Goal: Complete application form: Complete application form

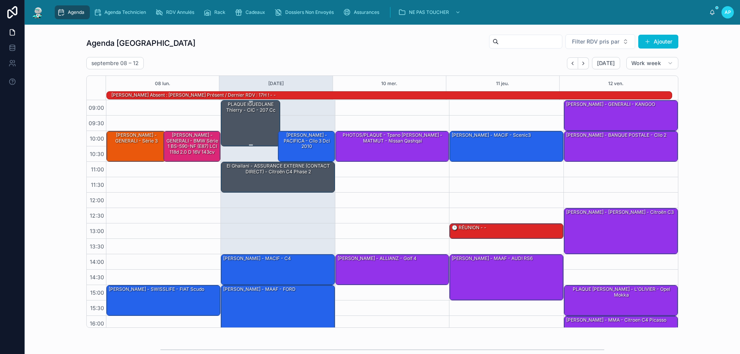
drag, startPoint x: 242, startPoint y: 121, endPoint x: 247, endPoint y: 111, distance: 11.4
click at [247, 111] on div "PLAQUE IGUEDLANE Thierry - CIC - 207 cc" at bounding box center [250, 107] width 57 height 13
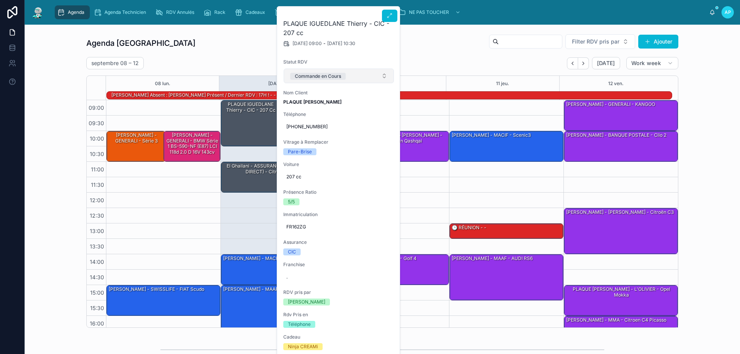
click at [350, 71] on button "Commande en Cours" at bounding box center [339, 76] width 110 height 15
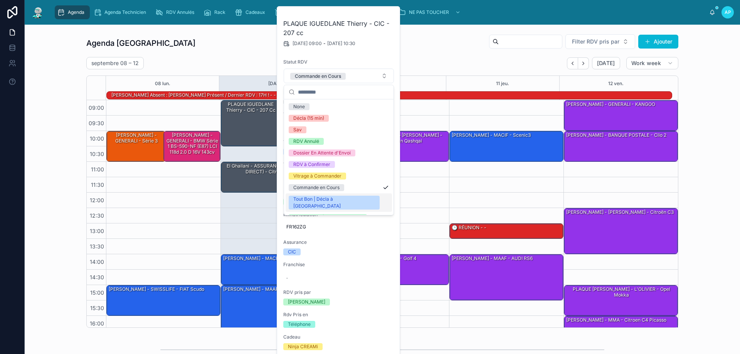
click at [349, 199] on span "Tout Bon | Décla à [GEOGRAPHIC_DATA]" at bounding box center [334, 203] width 91 height 14
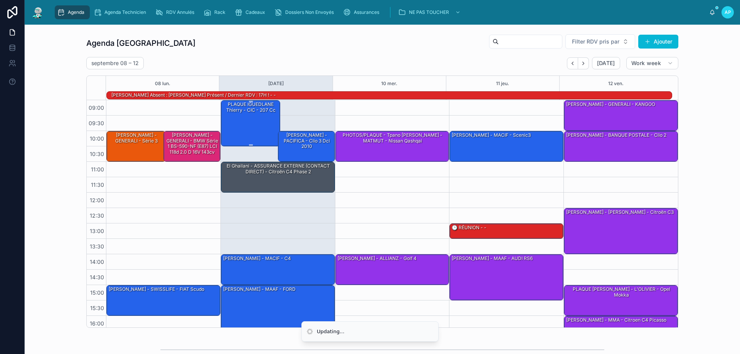
click at [255, 115] on div "PLAQUE IGUEDLANE Thierry - CIC - 207 cc" at bounding box center [250, 123] width 57 height 45
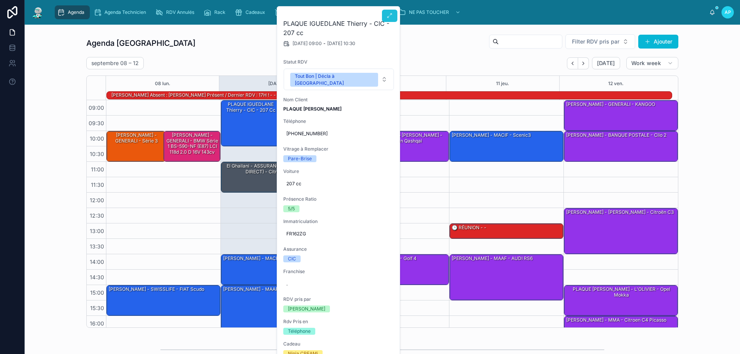
click at [391, 16] on icon at bounding box center [389, 16] width 6 height 6
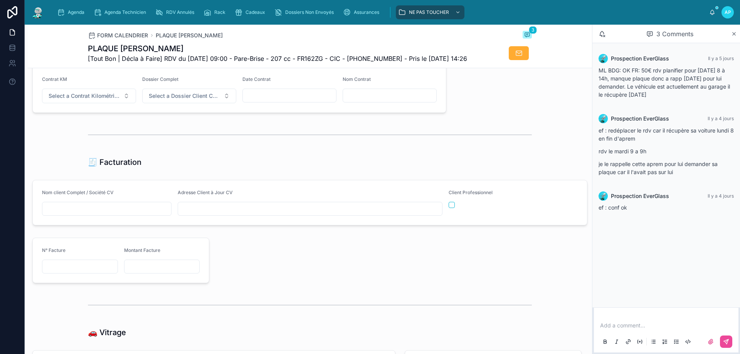
scroll to position [848, 0]
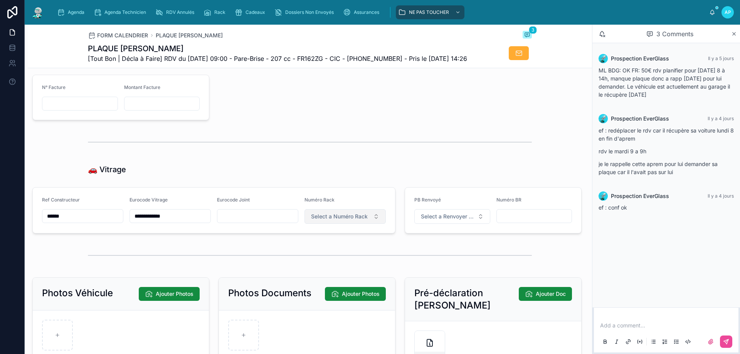
click at [319, 220] on span "Select a Numéro Rack" at bounding box center [339, 217] width 57 height 8
type input "*"
click at [321, 260] on div "Hors Rack" at bounding box center [314, 262] width 23 height 6
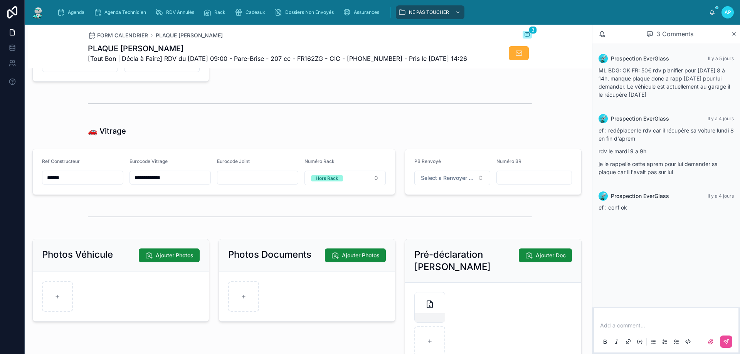
click at [35, 13] on img at bounding box center [38, 12] width 14 height 12
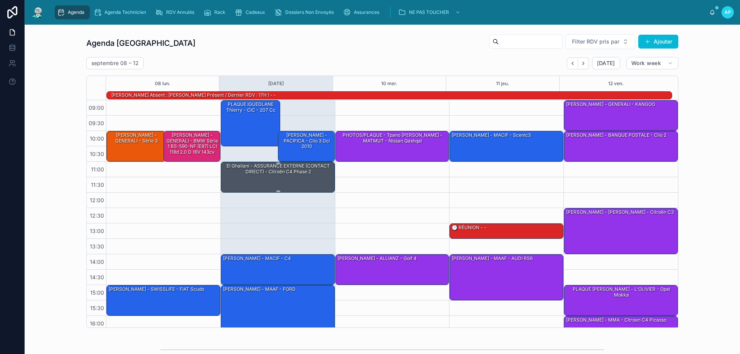
click at [251, 167] on div "El Ghailani - ASSURANCE EXTERNE (CONTACT DIRECT) - Citroën C4 Phase 2" at bounding box center [278, 169] width 112 height 13
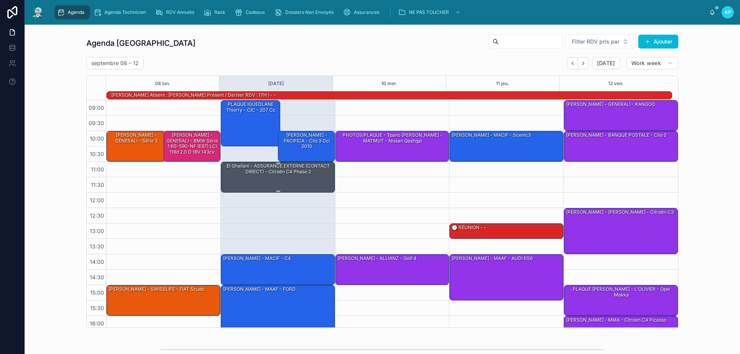
click at [275, 174] on div "El Ghailani - ASSURANCE EXTERNE (CONTACT DIRECT) - Citroën C4 Phase 2" at bounding box center [278, 169] width 112 height 13
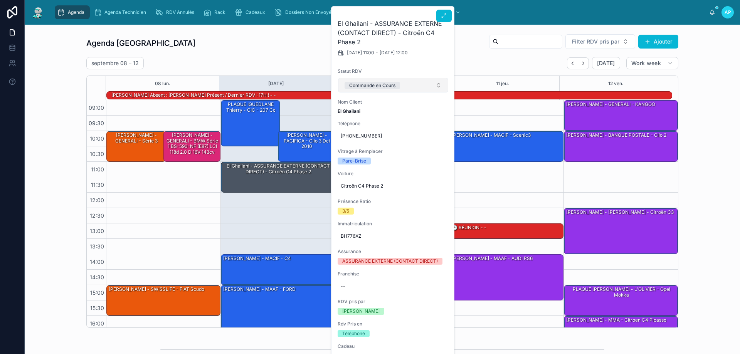
click at [403, 82] on button "Commande en Cours" at bounding box center [393, 85] width 110 height 15
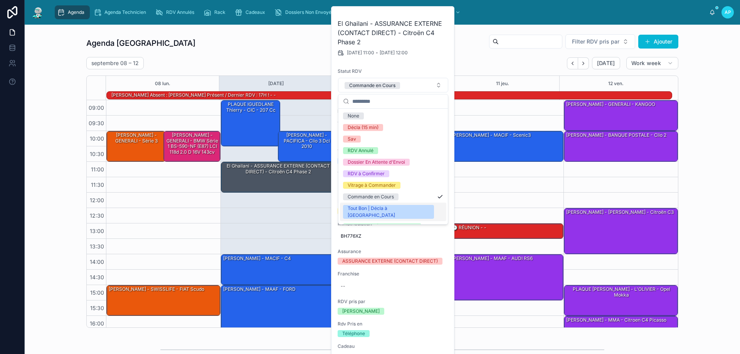
click at [394, 209] on div "Tout Bon | Décla à [GEOGRAPHIC_DATA]" at bounding box center [388, 212] width 82 height 14
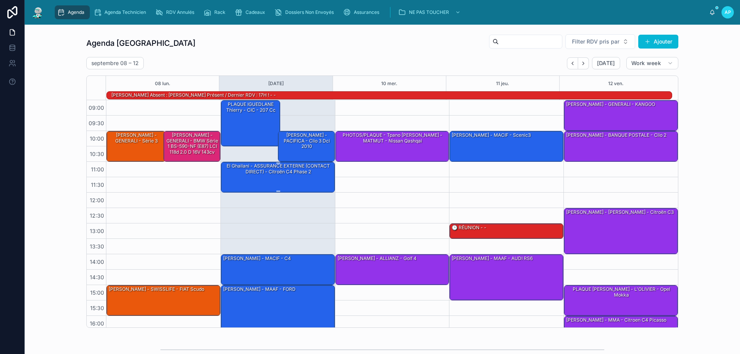
click at [302, 176] on div "El Ghailani - ASSURANCE EXTERNE (CONTACT DIRECT) - Citroën C4 Phase 2" at bounding box center [278, 176] width 112 height 29
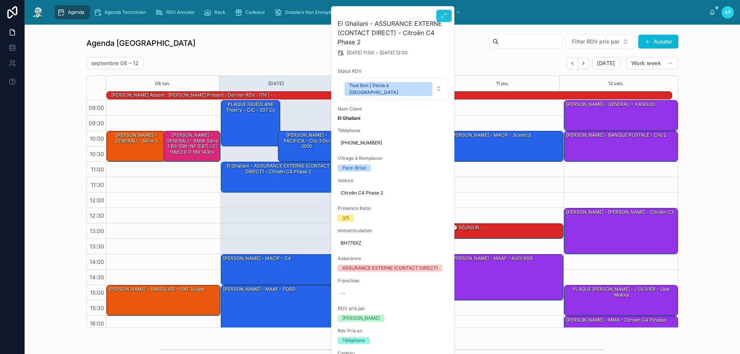
click at [442, 16] on icon at bounding box center [444, 16] width 6 height 6
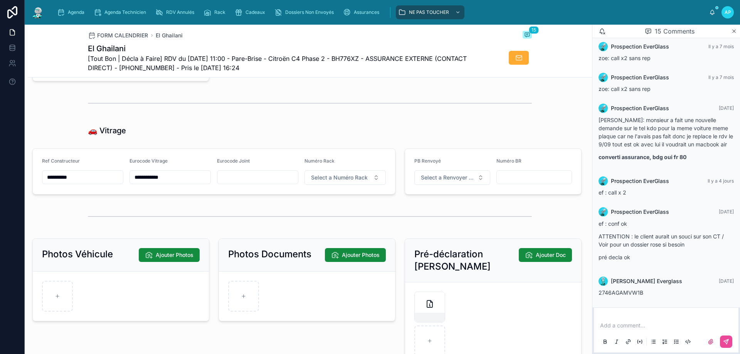
scroll to position [925, 0]
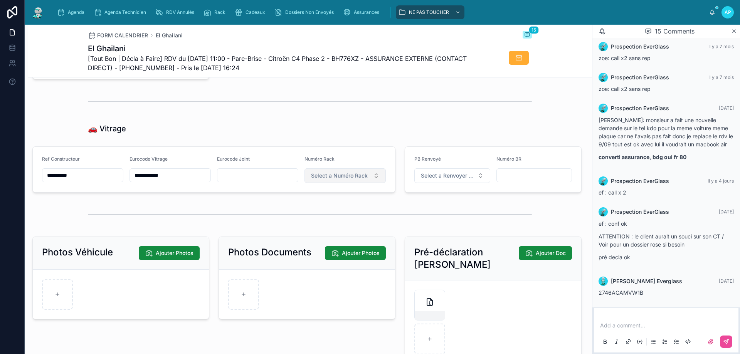
click at [325, 180] on span "Select a Numéro Rack" at bounding box center [339, 176] width 57 height 8
type input "*"
click at [317, 218] on div "Hors Rack" at bounding box center [314, 220] width 23 height 6
click at [41, 15] on img at bounding box center [38, 12] width 14 height 12
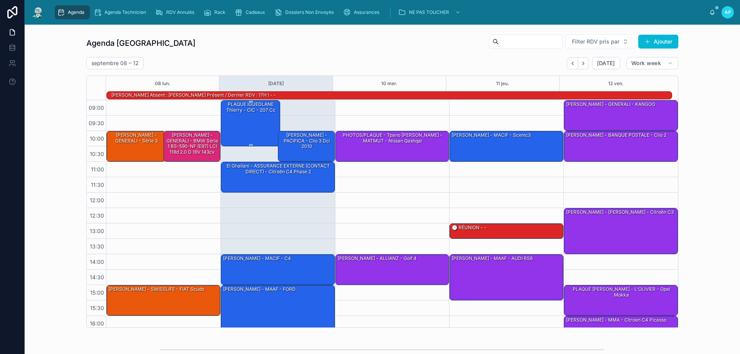
click at [245, 120] on div "PLAQUE IGUEDLANE Thierry - CIC - 207 cc" at bounding box center [250, 123] width 57 height 45
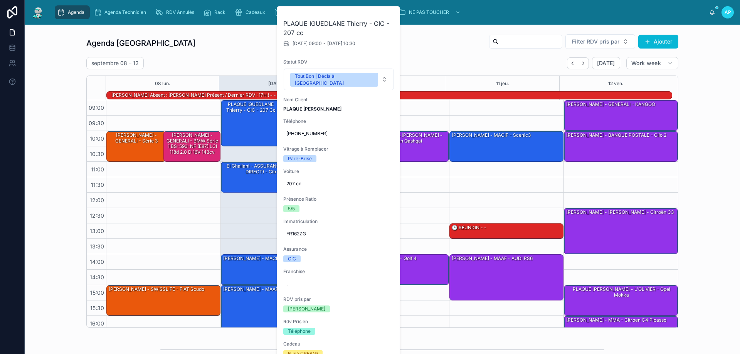
click at [228, 35] on div "Agenda Perpignan Filter RDV pris par [PERSON_NAME]" at bounding box center [382, 43] width 592 height 18
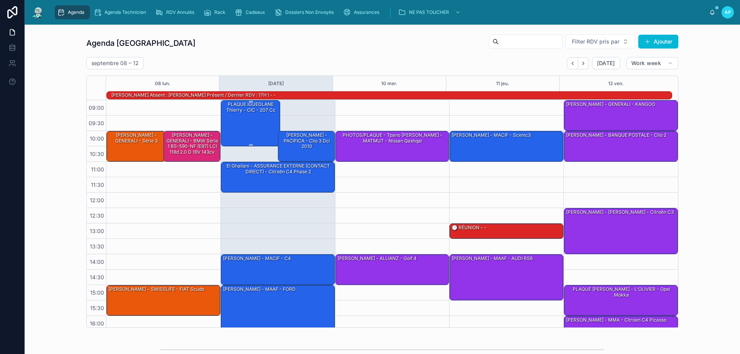
click at [238, 112] on div "PLAQUE IGUEDLANE Thierry - CIC - 207 cc" at bounding box center [250, 107] width 57 height 13
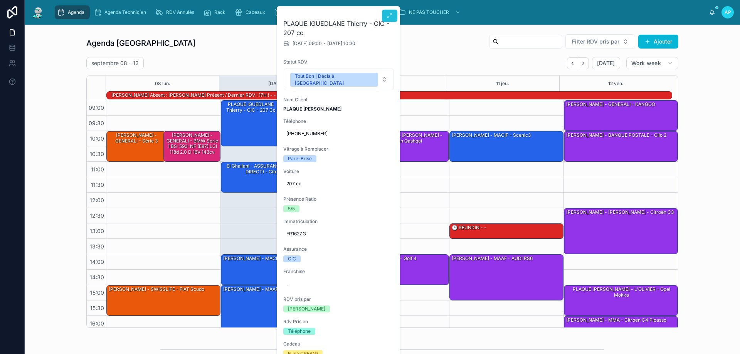
click at [389, 17] on icon at bounding box center [389, 16] width 6 height 6
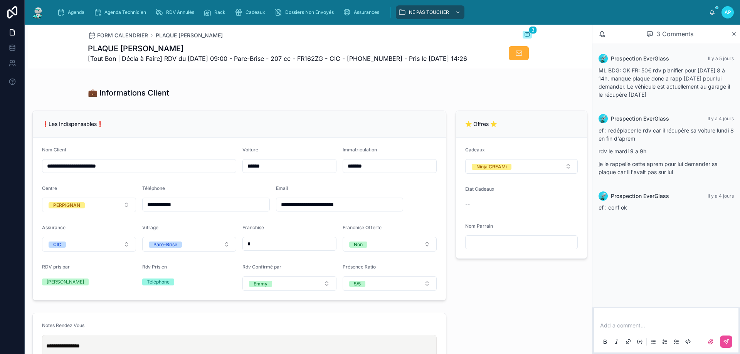
scroll to position [385, 0]
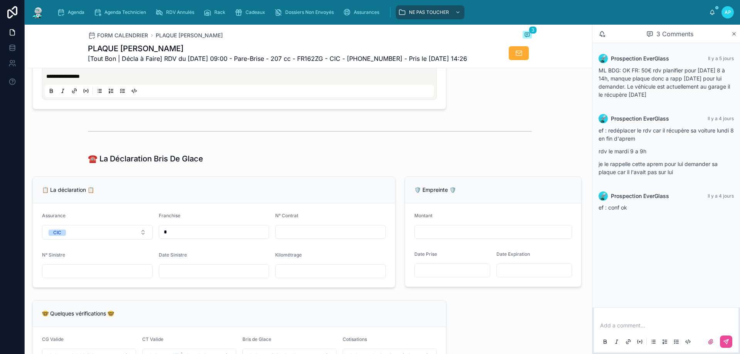
click at [205, 237] on input "*" at bounding box center [214, 232] width 110 height 11
drag, startPoint x: 626, startPoint y: 150, endPoint x: 692, endPoint y: 170, distance: 69.2
click at [631, 151] on p "rdv le mardi 9 a 9h" at bounding box center [665, 151] width 135 height 8
click at [667, 182] on div "Prospection EverGlass [DATE] ef : redéplacer le rdv car il récupère sa voiture …" at bounding box center [666, 147] width 144 height 76
drag, startPoint x: 675, startPoint y: 173, endPoint x: 645, endPoint y: 163, distance: 31.3
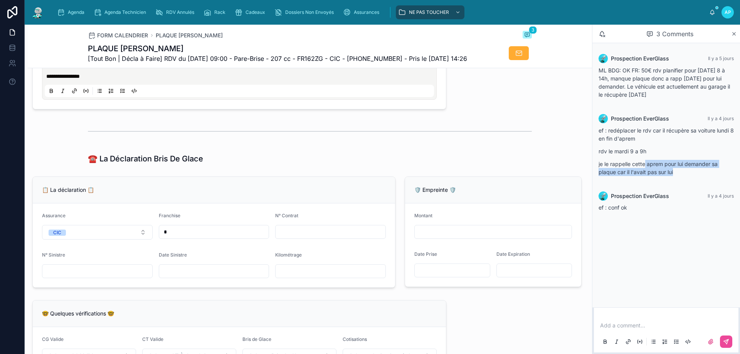
click at [645, 163] on p "je le rappelle cette aprem pour lui demander sa plaque car il l'avait pas sur l…" at bounding box center [665, 168] width 135 height 16
click at [302, 237] on input "text" at bounding box center [330, 232] width 110 height 11
click at [193, 237] on input "*" at bounding box center [214, 232] width 110 height 11
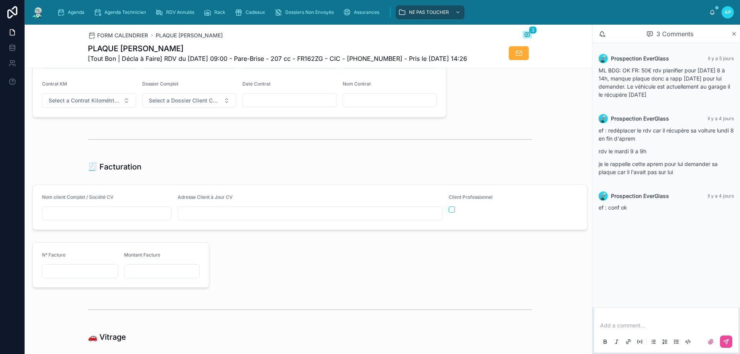
scroll to position [693, 0]
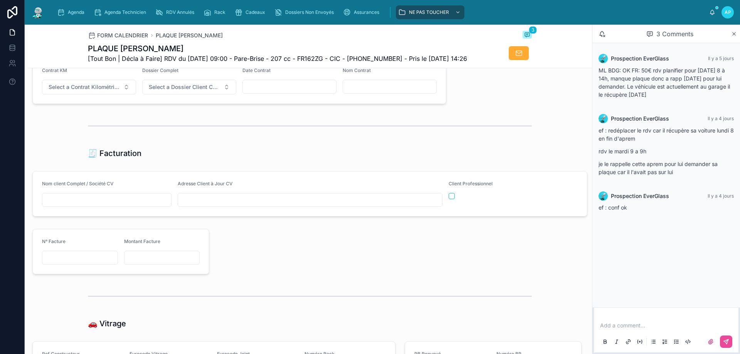
click at [92, 205] on input "text" at bounding box center [106, 200] width 129 height 11
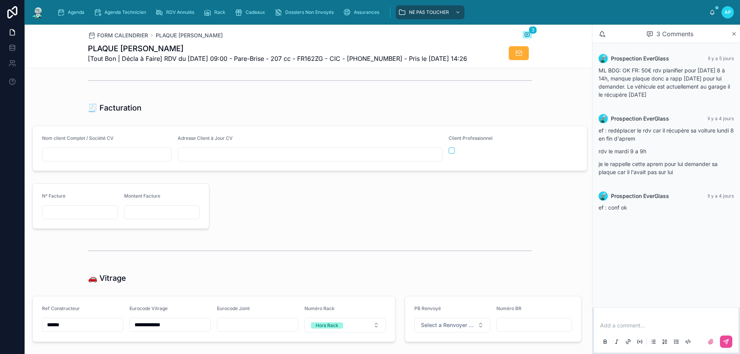
scroll to position [732, 0]
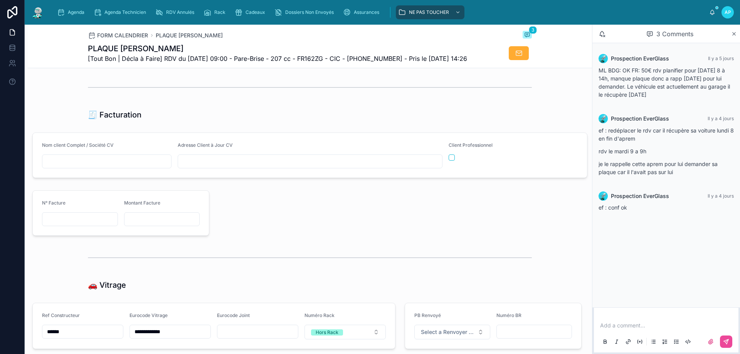
paste input "**********"
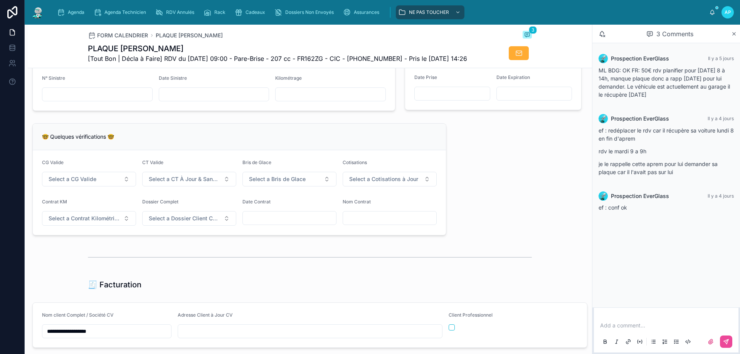
scroll to position [539, 0]
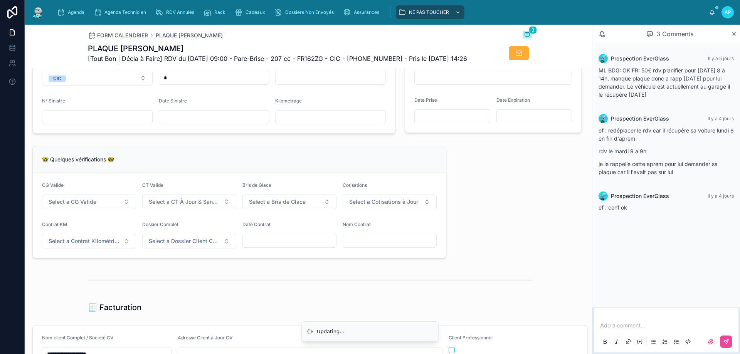
type input "**********"
click at [351, 246] on input "text" at bounding box center [389, 240] width 93 height 11
paste input "**********"
type input "**********"
click at [69, 206] on span "Select a CG Valide" at bounding box center [73, 202] width 48 height 8
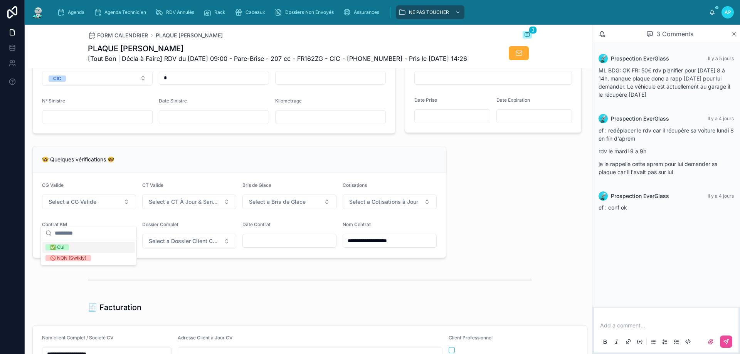
click at [66, 246] on span "✅ Oui" at bounding box center [56, 247] width 23 height 6
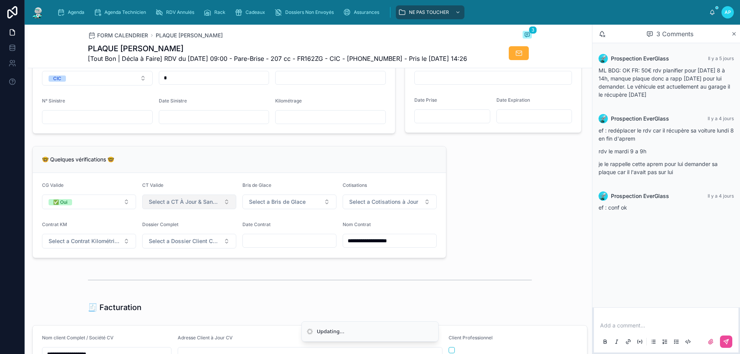
click at [175, 206] on span "Select a CT À Jour & Sans BDG" at bounding box center [185, 202] width 72 height 8
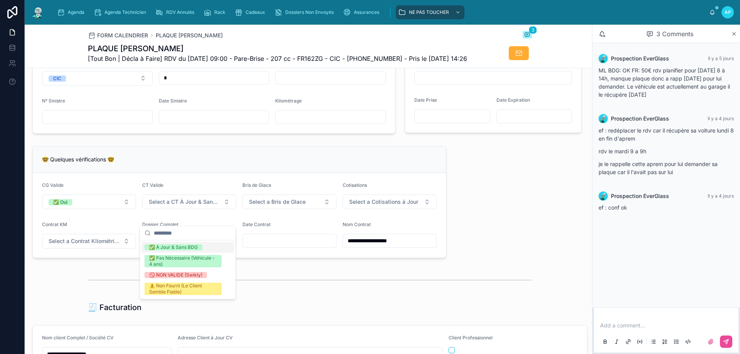
click at [165, 248] on div "✅ À Jour & Sans BDG" at bounding box center [173, 247] width 49 height 6
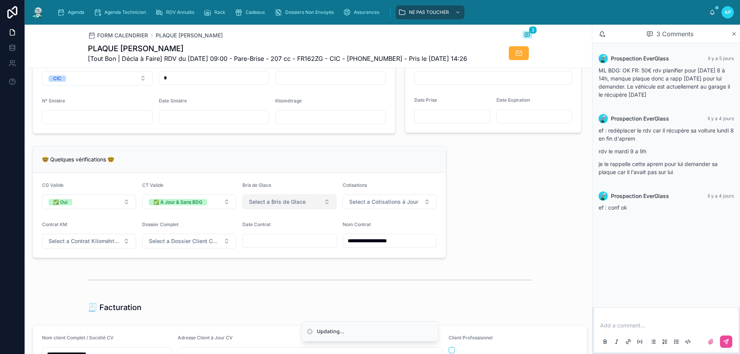
click at [284, 206] on span "Select a Bris de Glace" at bounding box center [277, 202] width 57 height 8
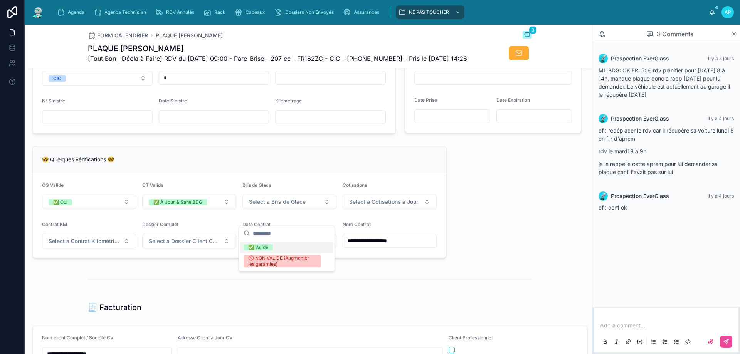
click at [267, 246] on div "✅ Validé" at bounding box center [258, 247] width 20 height 6
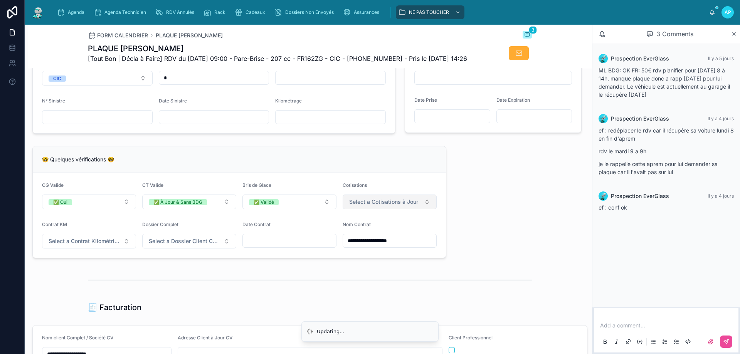
click at [379, 206] on span "Select a Cotisations à Jour" at bounding box center [383, 202] width 69 height 8
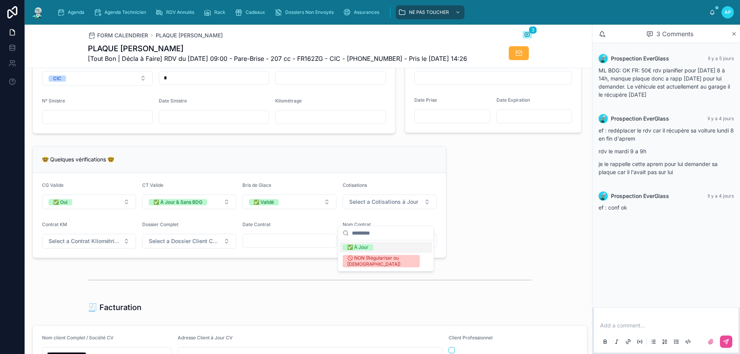
click at [354, 249] on div "✅ À Jour" at bounding box center [357, 247] width 21 height 6
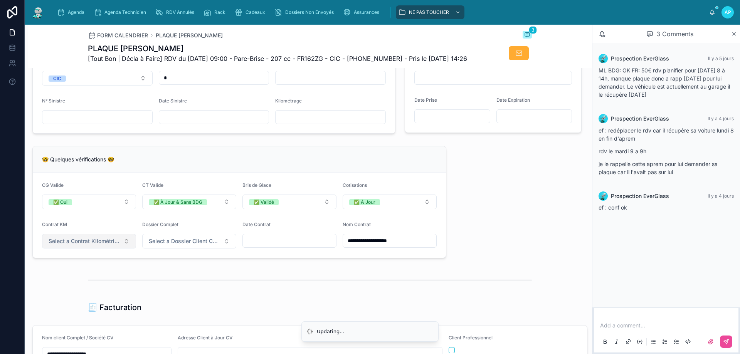
click at [88, 245] on span "Select a Contrat Kilométrique" at bounding box center [85, 241] width 72 height 8
drag, startPoint x: 71, startPoint y: 287, endPoint x: 176, endPoint y: 262, distance: 107.3
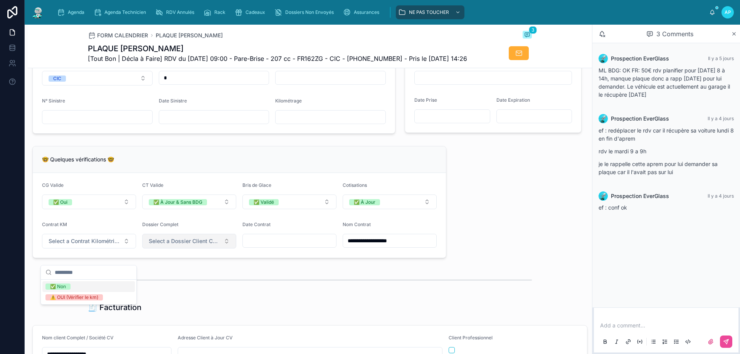
click at [70, 287] on span "✅ Non" at bounding box center [57, 287] width 25 height 6
click at [177, 248] on button "Select a Dossier Client Complet" at bounding box center [189, 241] width 94 height 15
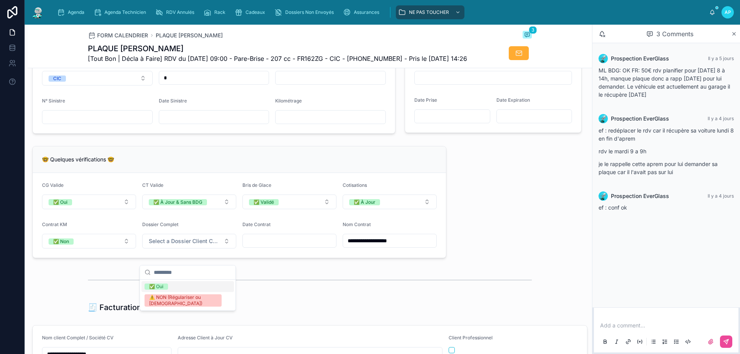
click at [173, 286] on div "✅ Oui" at bounding box center [187, 286] width 92 height 11
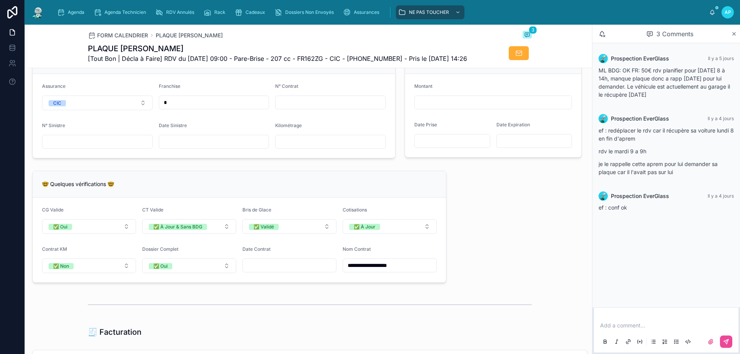
scroll to position [501, 0]
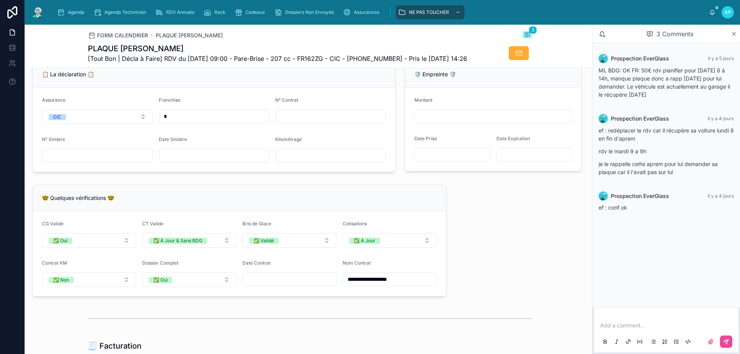
click at [168, 161] on input "text" at bounding box center [214, 155] width 110 height 11
type input "**********"
click at [106, 161] on input "text" at bounding box center [97, 155] width 110 height 11
paste input "**********"
type input "**********"
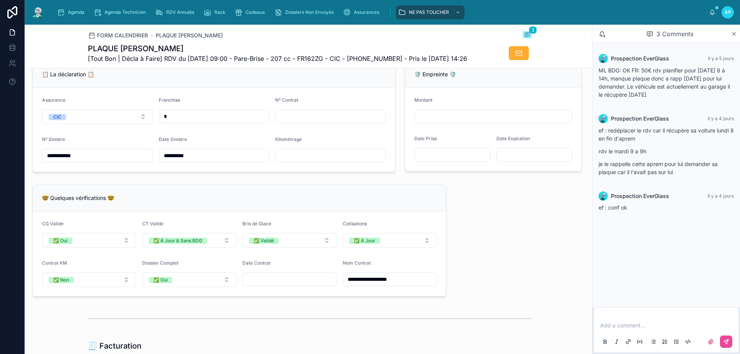
click at [512, 235] on div "**********" at bounding box center [310, 201] width 564 height 1248
click at [235, 122] on input "*" at bounding box center [214, 116] width 110 height 11
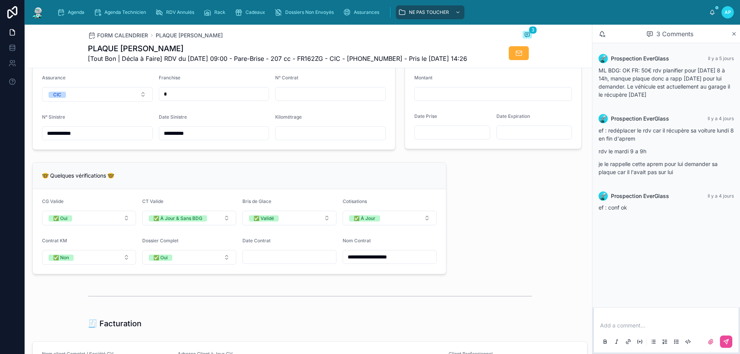
scroll to position [462, 0]
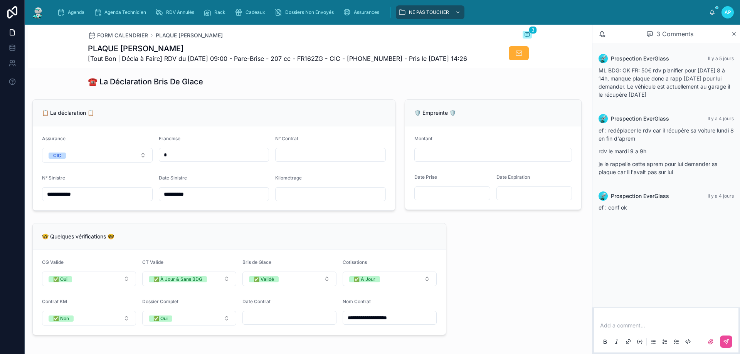
click at [310, 160] on input "text" at bounding box center [330, 154] width 110 height 11
paste input "**********"
type input "**********"
click at [293, 117] on div "📋 La déclaration 📋" at bounding box center [214, 113] width 344 height 8
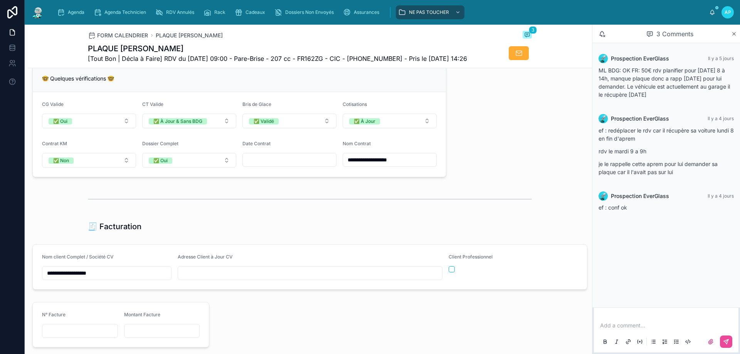
scroll to position [655, 0]
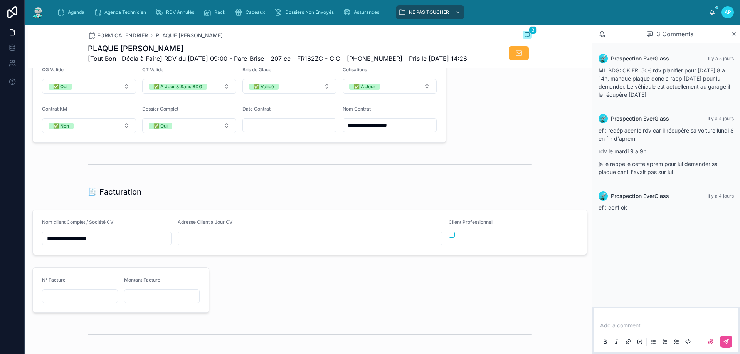
click at [296, 131] on input "text" at bounding box center [289, 125] width 93 height 11
type input "**********"
click at [467, 132] on div "**********" at bounding box center [310, 47] width 564 height 1248
click at [225, 244] on input "text" at bounding box center [310, 238] width 264 height 11
paste input "**********"
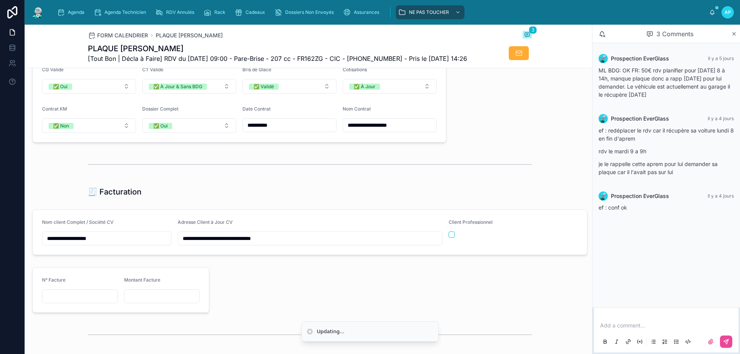
type input "**********"
click at [242, 221] on div "**********" at bounding box center [310, 47] width 564 height 1248
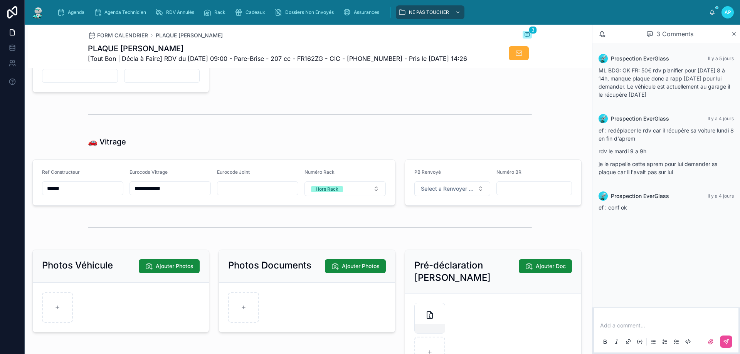
scroll to position [925, 0]
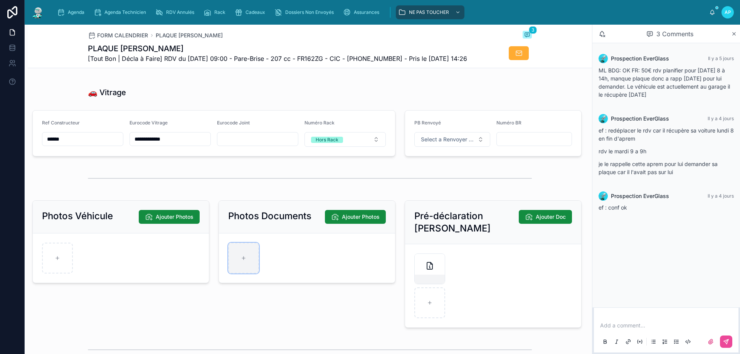
click at [233, 266] on div at bounding box center [243, 258] width 31 height 31
type input "**********"
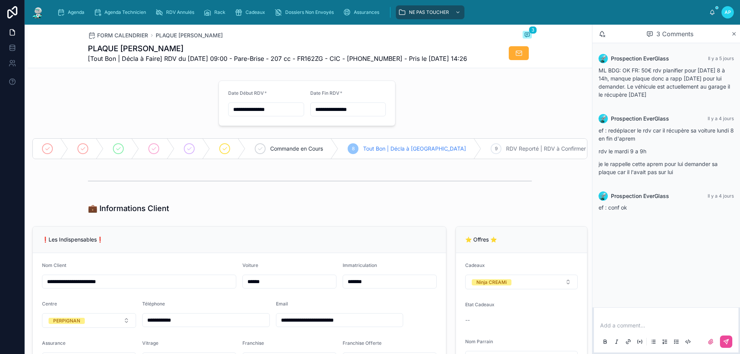
scroll to position [77, 0]
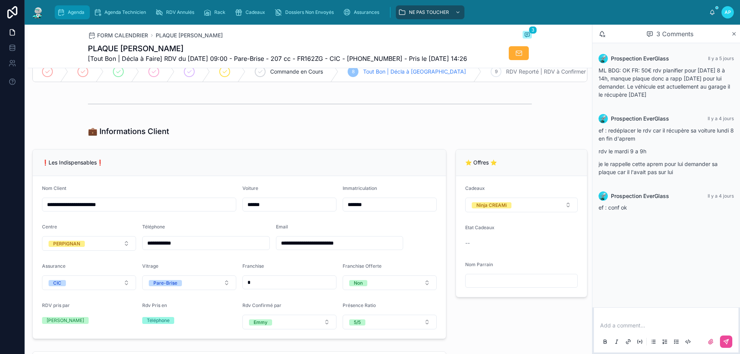
click at [75, 11] on span "Agenda" at bounding box center [76, 12] width 17 height 6
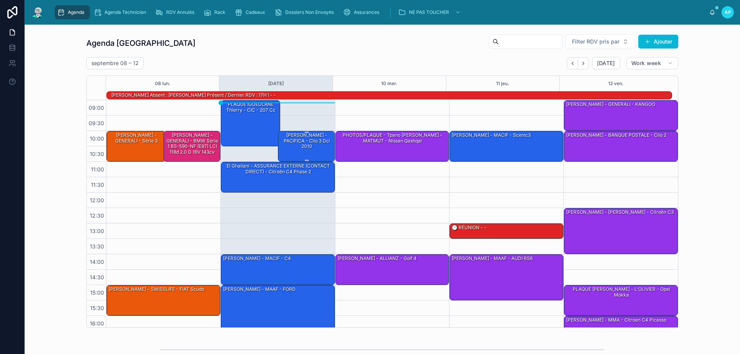
click at [300, 144] on div "[PERSON_NAME] - PACIFICA - clio 3 dci 2010" at bounding box center [306, 141] width 55 height 18
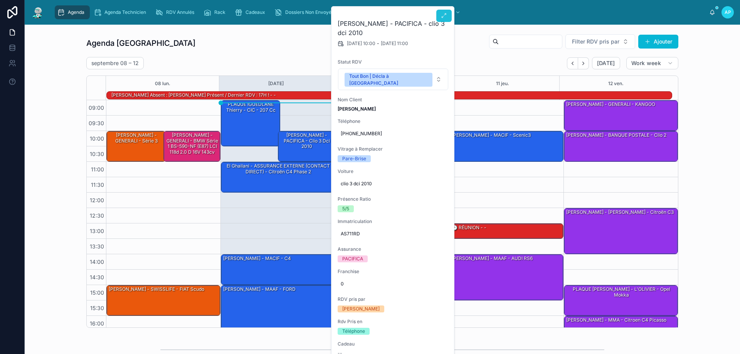
click at [445, 15] on icon at bounding box center [444, 16] width 6 height 6
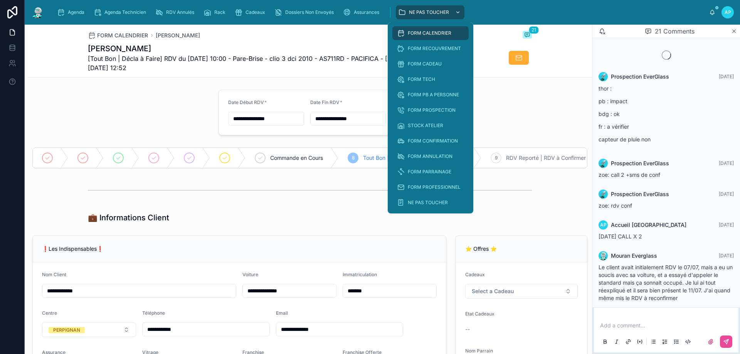
scroll to position [834, 0]
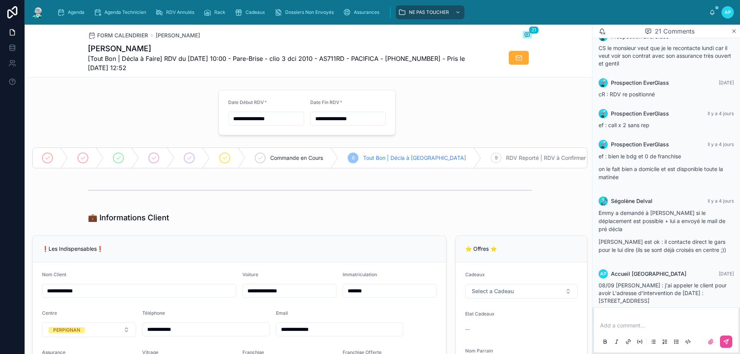
click at [88, 89] on div at bounding box center [121, 113] width 186 height 52
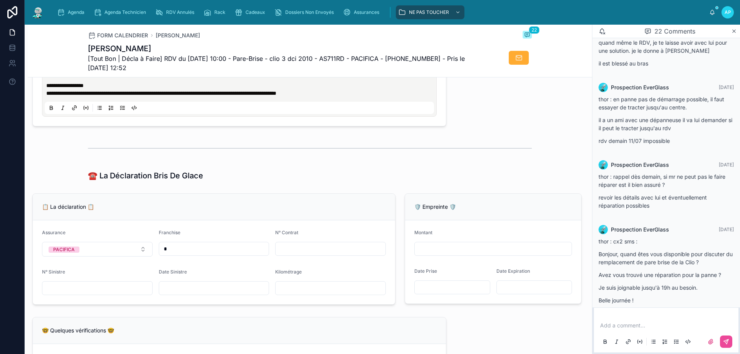
scroll to position [256, 0]
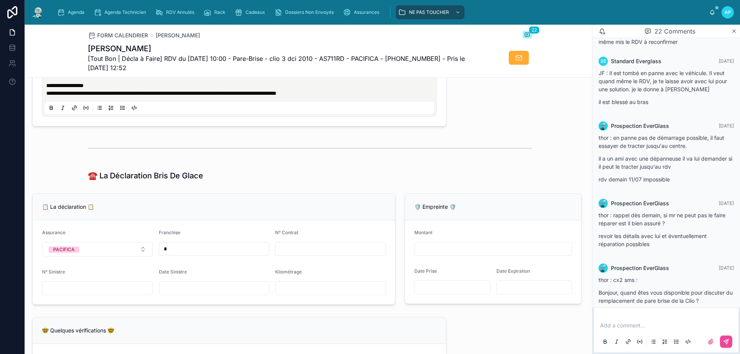
click at [42, 14] on img at bounding box center [38, 12] width 14 height 12
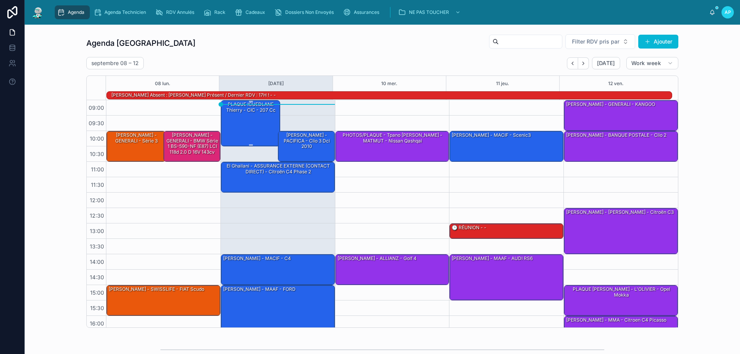
click at [244, 124] on div "PLAQUE IGUEDLANE Thierry - CIC - 207 cc" at bounding box center [250, 123] width 57 height 45
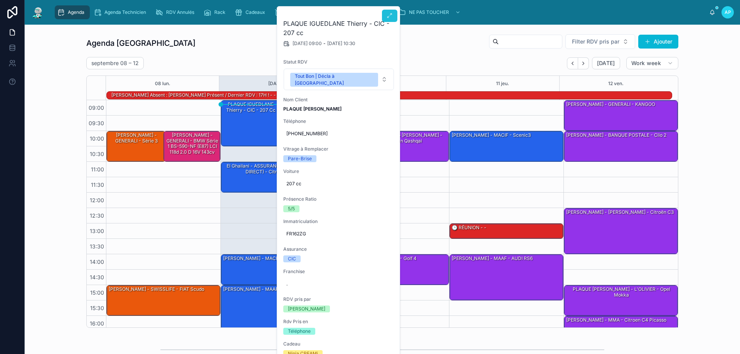
click at [384, 14] on button at bounding box center [389, 16] width 15 height 12
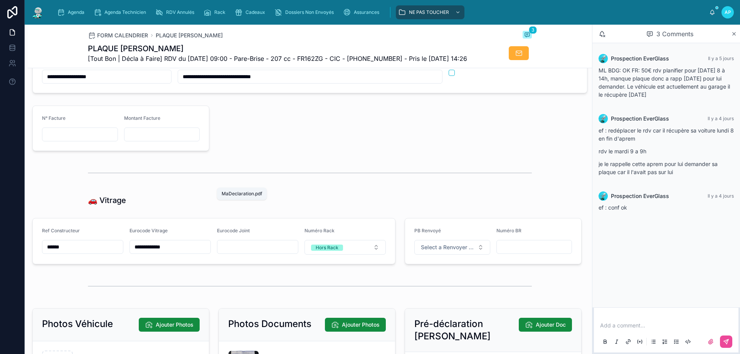
scroll to position [1093, 0]
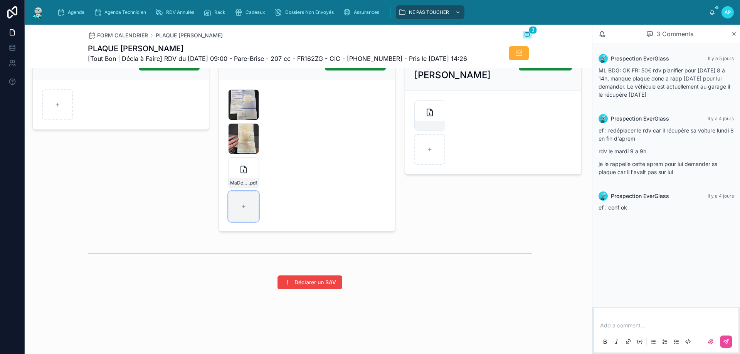
click at [241, 206] on icon at bounding box center [243, 206] width 5 height 5
type input "**********"
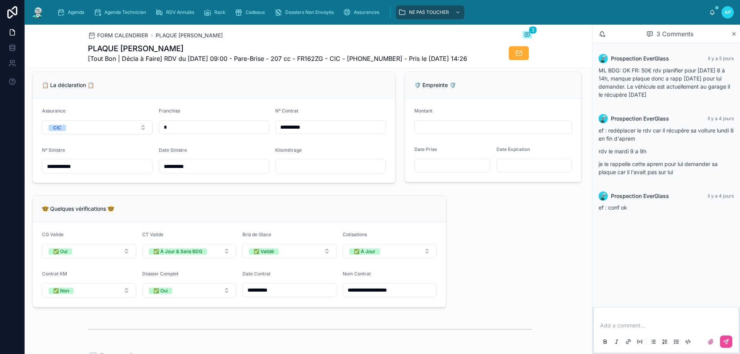
scroll to position [477, 0]
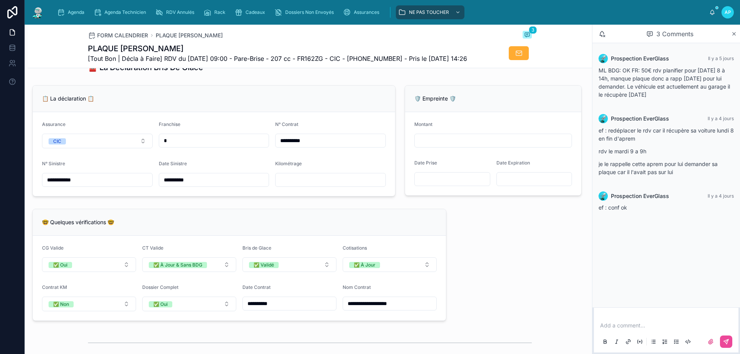
click at [172, 146] on input "*" at bounding box center [214, 140] width 110 height 11
type input "*"
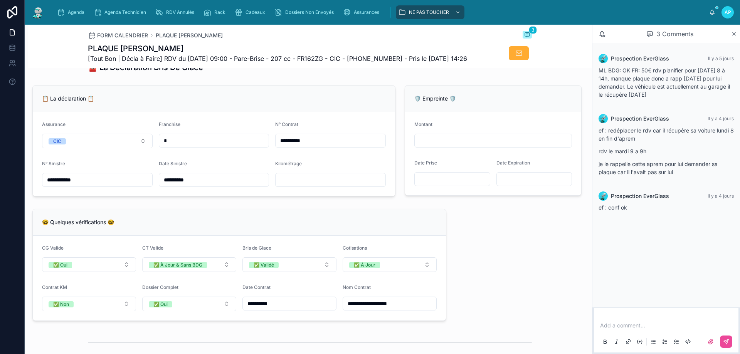
type input "**"
click at [193, 109] on div "📋 La déclaration 📋" at bounding box center [214, 99] width 362 height 27
click at [34, 11] on img at bounding box center [38, 12] width 14 height 12
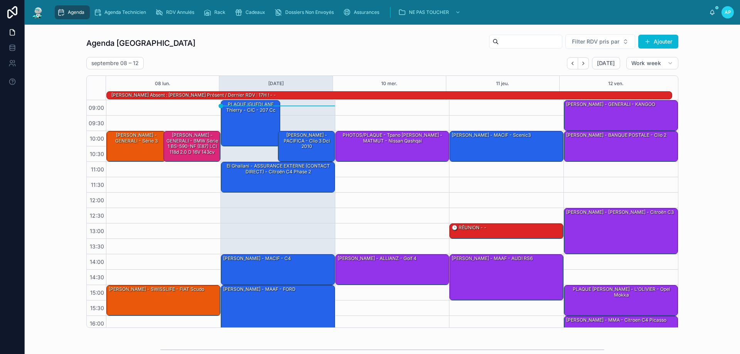
scroll to position [50, 0]
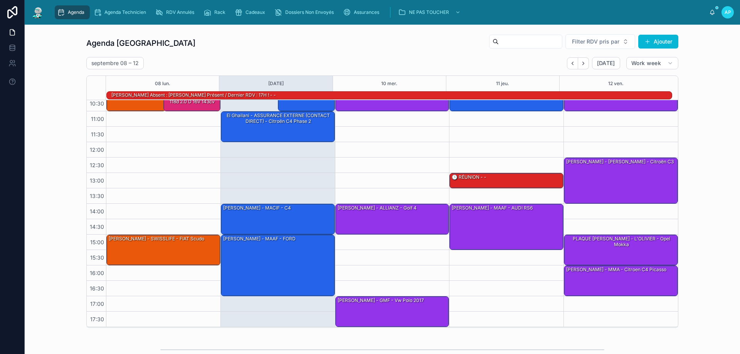
click at [74, 12] on span "Agenda" at bounding box center [76, 12] width 17 height 6
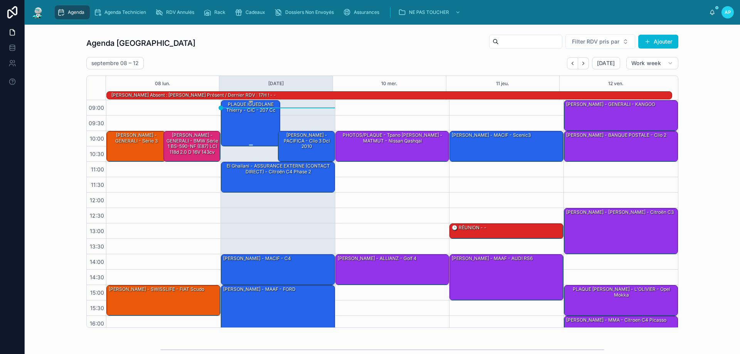
click at [241, 115] on div "PLAQUE IGUEDLANE Thierry - CIC - 207 cc" at bounding box center [250, 123] width 57 height 45
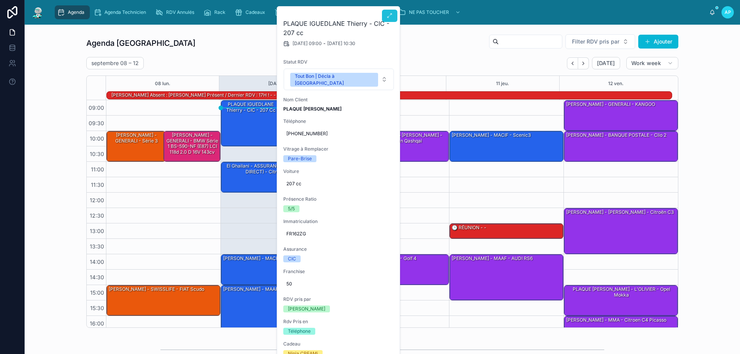
click at [388, 16] on icon at bounding box center [389, 16] width 6 height 6
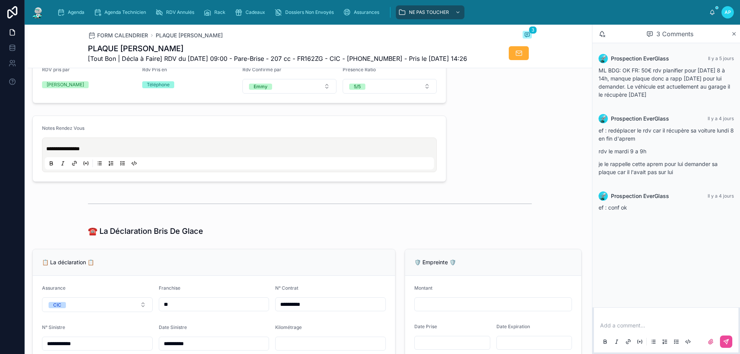
scroll to position [385, 0]
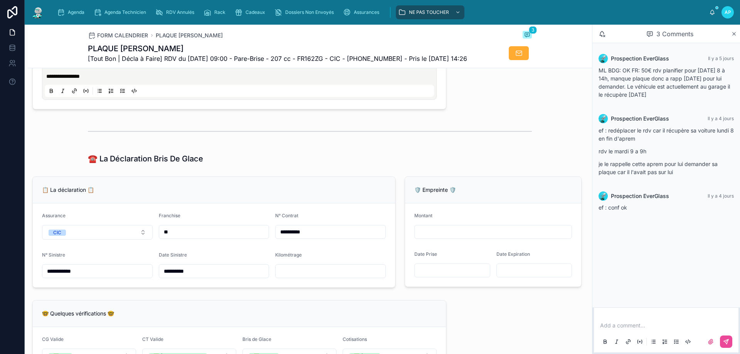
click at [313, 277] on input "text" at bounding box center [330, 271] width 110 height 11
type input "******"
click at [61, 10] on icon "scrollable content" at bounding box center [61, 12] width 8 height 8
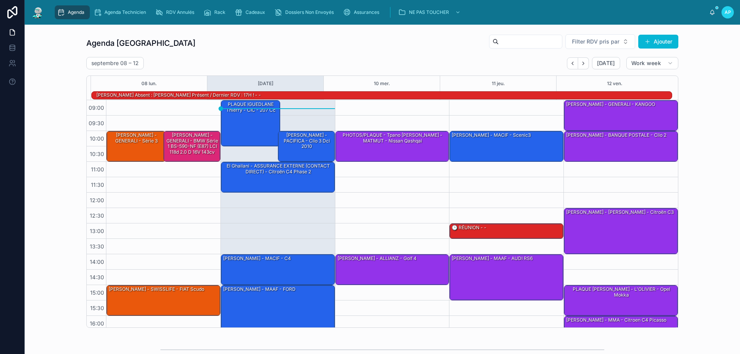
scroll to position [50, 0]
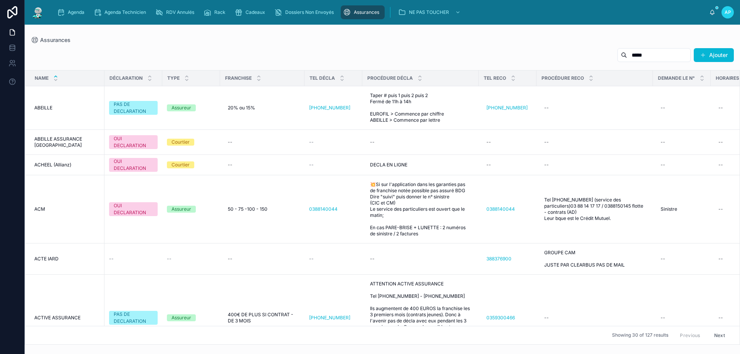
drag, startPoint x: 675, startPoint y: 53, endPoint x: 338, endPoint y: 57, distance: 336.3
click at [349, 55] on div "***** Ajouter" at bounding box center [382, 57] width 703 height 18
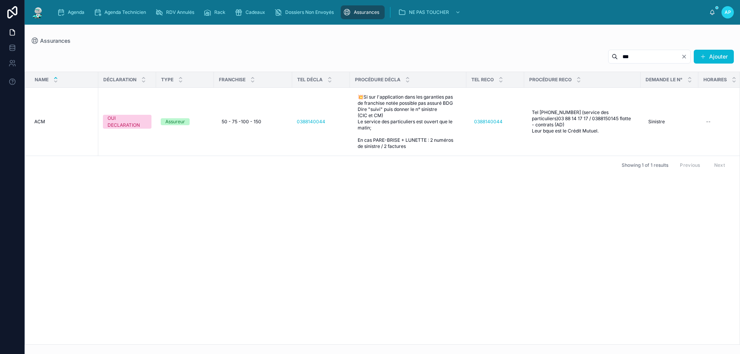
type input "***"
click at [133, 52] on div "*** Ajouter" at bounding box center [382, 58] width 703 height 18
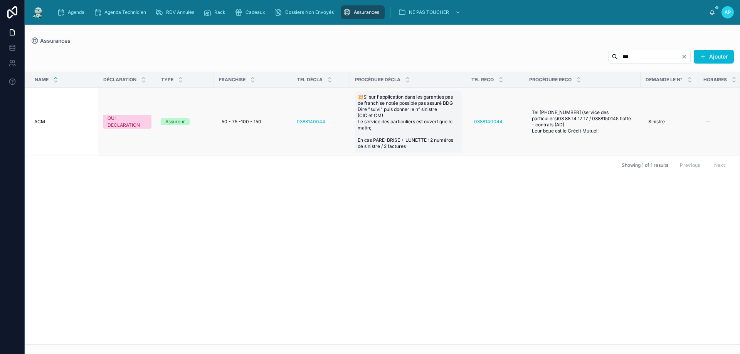
click at [419, 104] on span "💥Si sur l'application dans les garanties pas de franchise notée possible pas as…" at bounding box center [407, 121] width 101 height 55
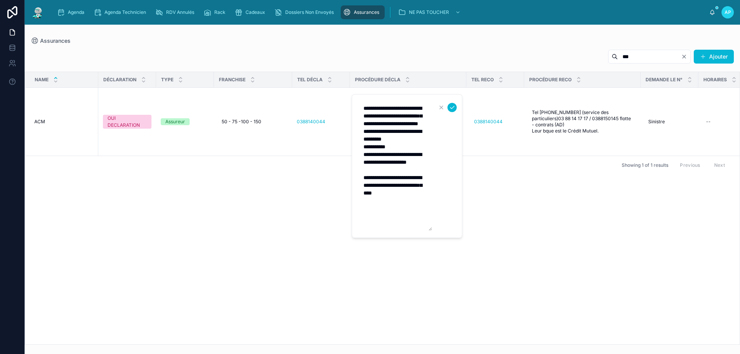
click at [497, 175] on div "Name DÉCLARATION TYPE FRANCHISE TEL DÉCLA PROCÉDURE DÉCLA TEL RECO PROCÉDURE RE…" at bounding box center [382, 208] width 714 height 272
